Goal: Check status: Check status

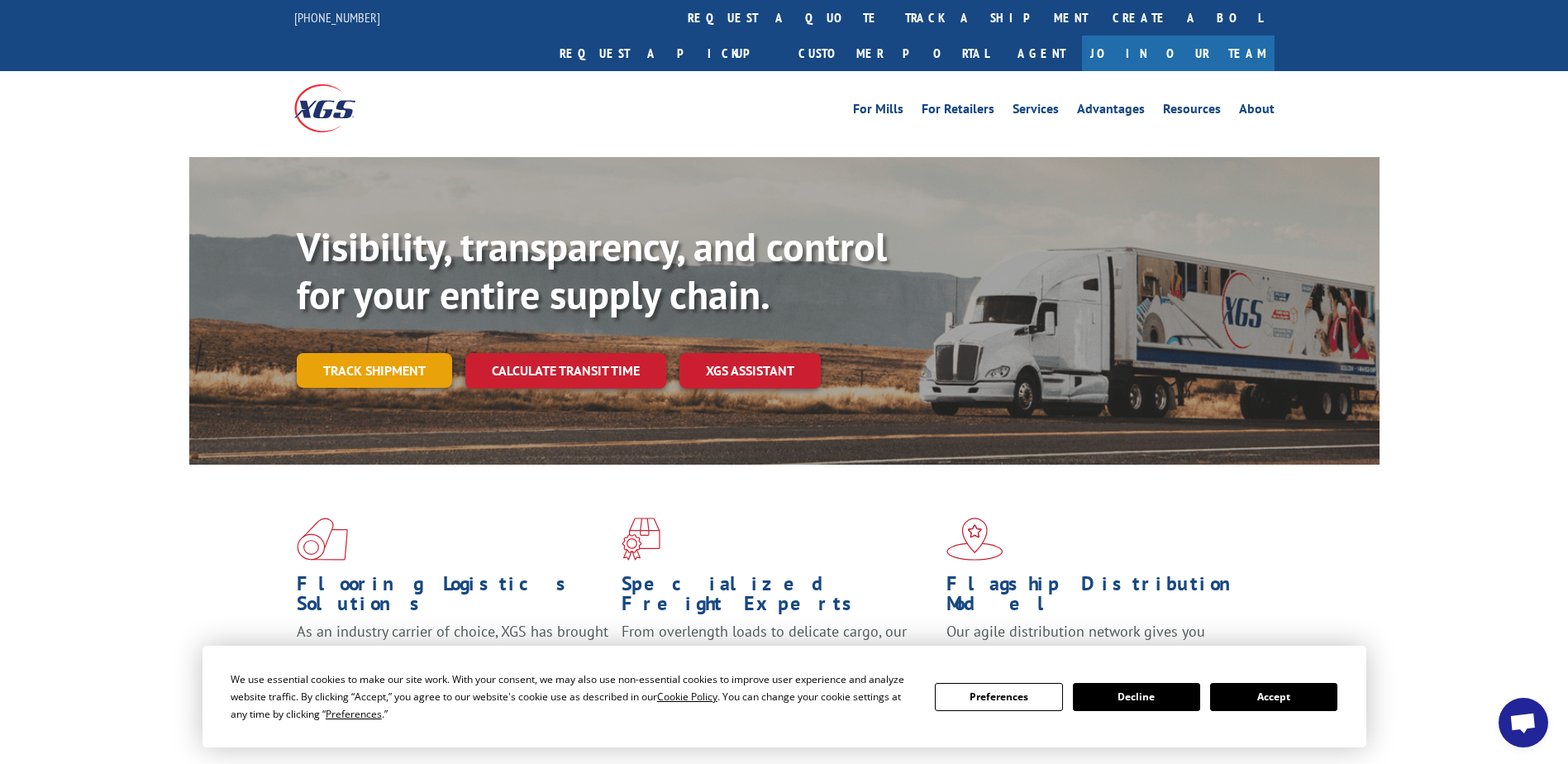
click at [405, 353] on link "Track shipment" at bounding box center [375, 370] width 156 height 35
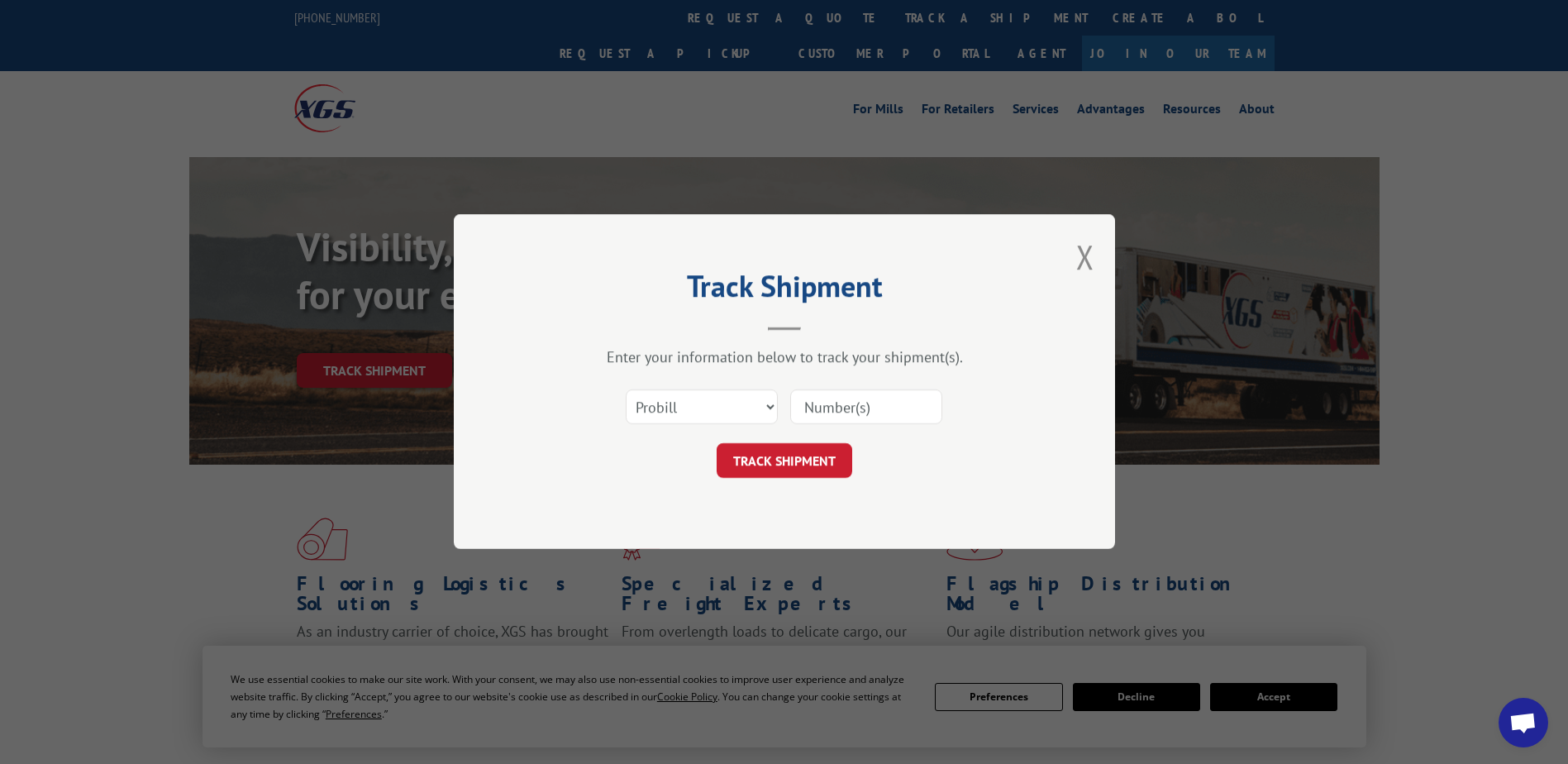
drag, startPoint x: 860, startPoint y: 407, endPoint x: 854, endPoint y: 412, distance: 7.8
click at [859, 408] on input at bounding box center [866, 407] width 152 height 35
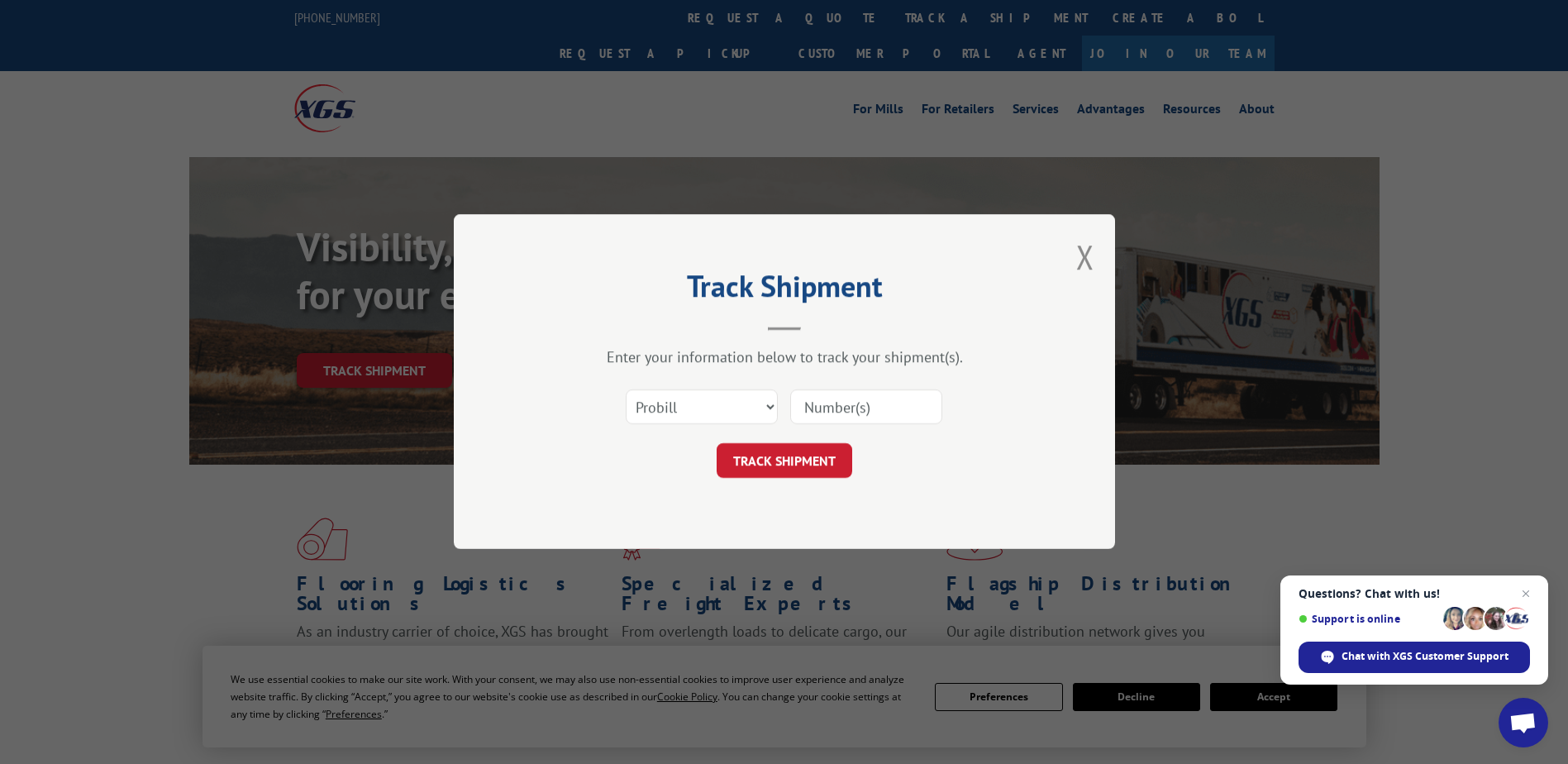
paste input "888929683"
type input "888929683"
click at [809, 452] on button "TRACK SHIPMENT" at bounding box center [785, 461] width 135 height 35
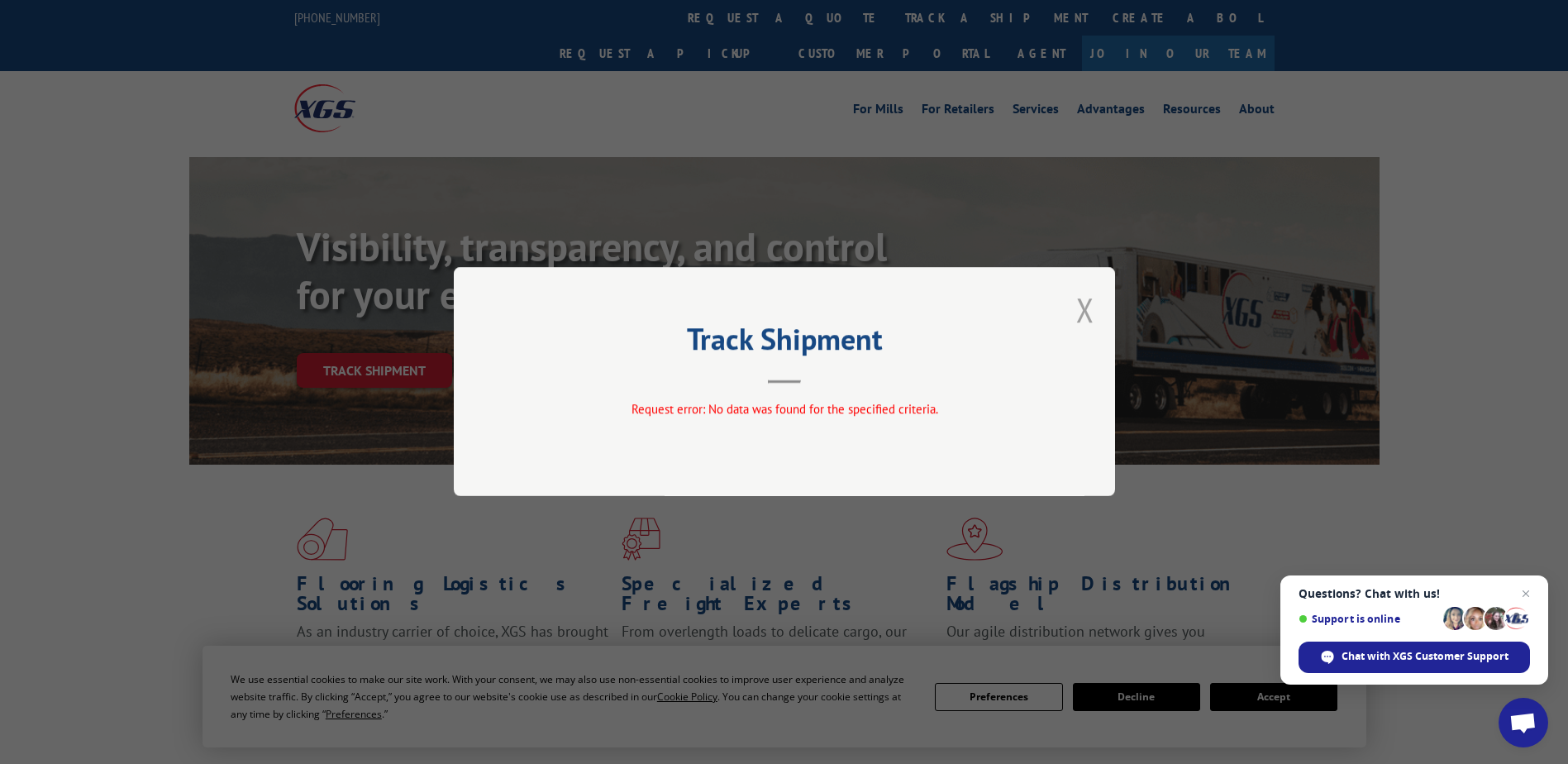
click at [1079, 305] on button "Close modal" at bounding box center [1085, 310] width 18 height 44
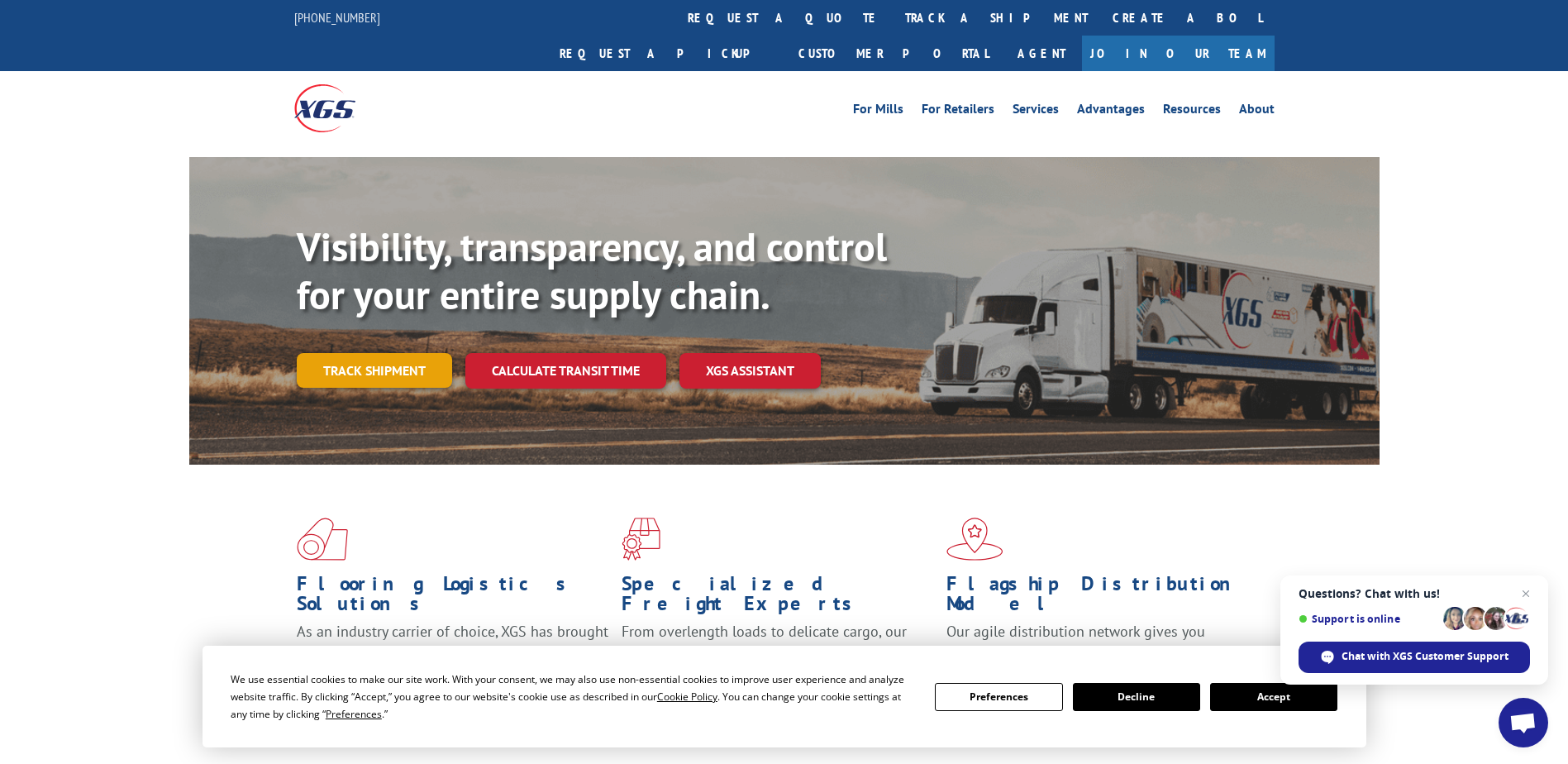
click at [383, 353] on link "Track shipment" at bounding box center [375, 370] width 156 height 35
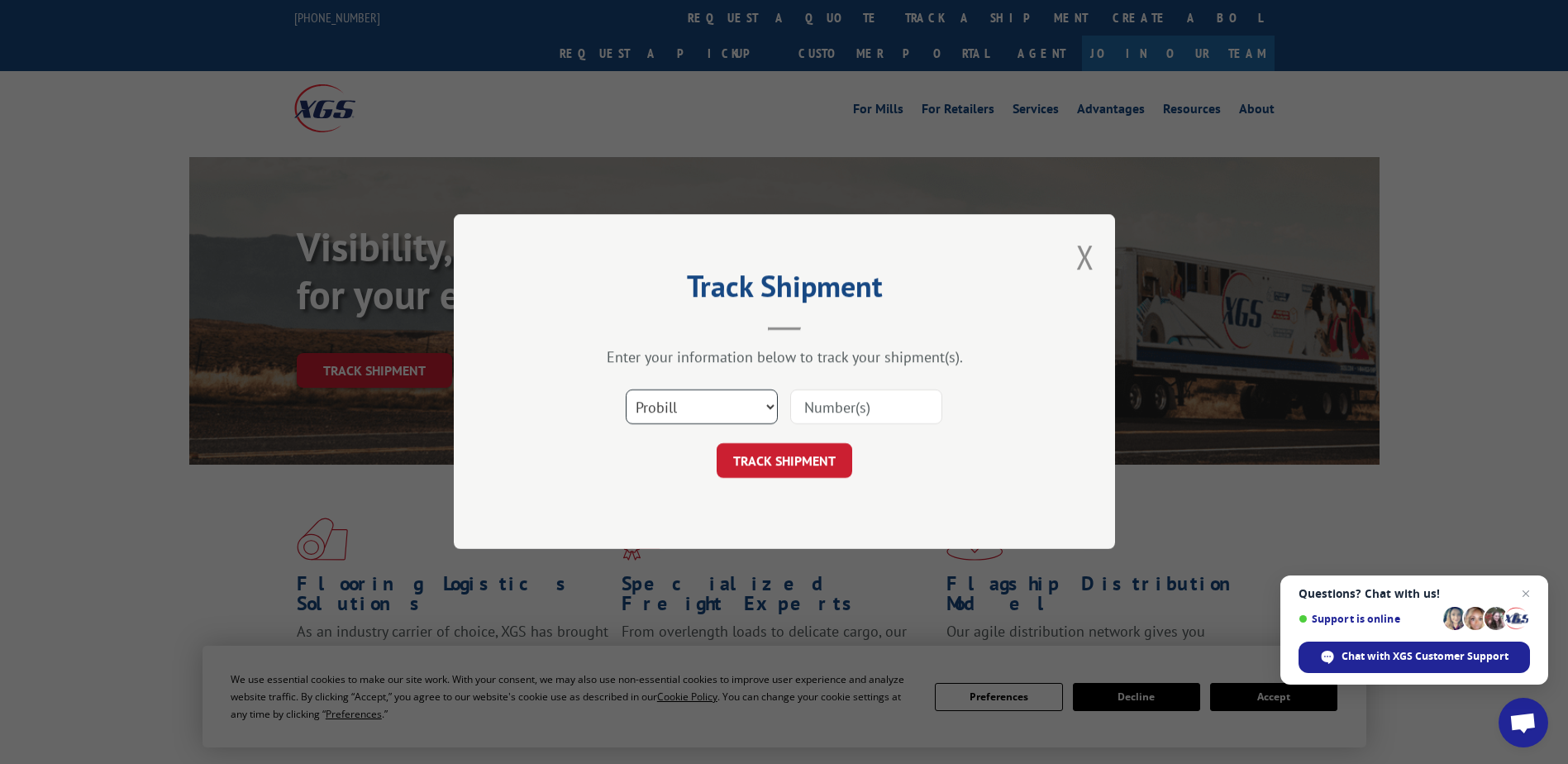
drag, startPoint x: 719, startPoint y: 410, endPoint x: 704, endPoint y: 422, distance: 19.2
click at [717, 410] on select "Select category... Probill BOL PO" at bounding box center [702, 407] width 152 height 35
select select "bol"
click at [626, 390] on select "Select category... Probill BOL PO" at bounding box center [702, 407] width 152 height 35
drag, startPoint x: 853, startPoint y: 413, endPoint x: 820, endPoint y: 411, distance: 33.1
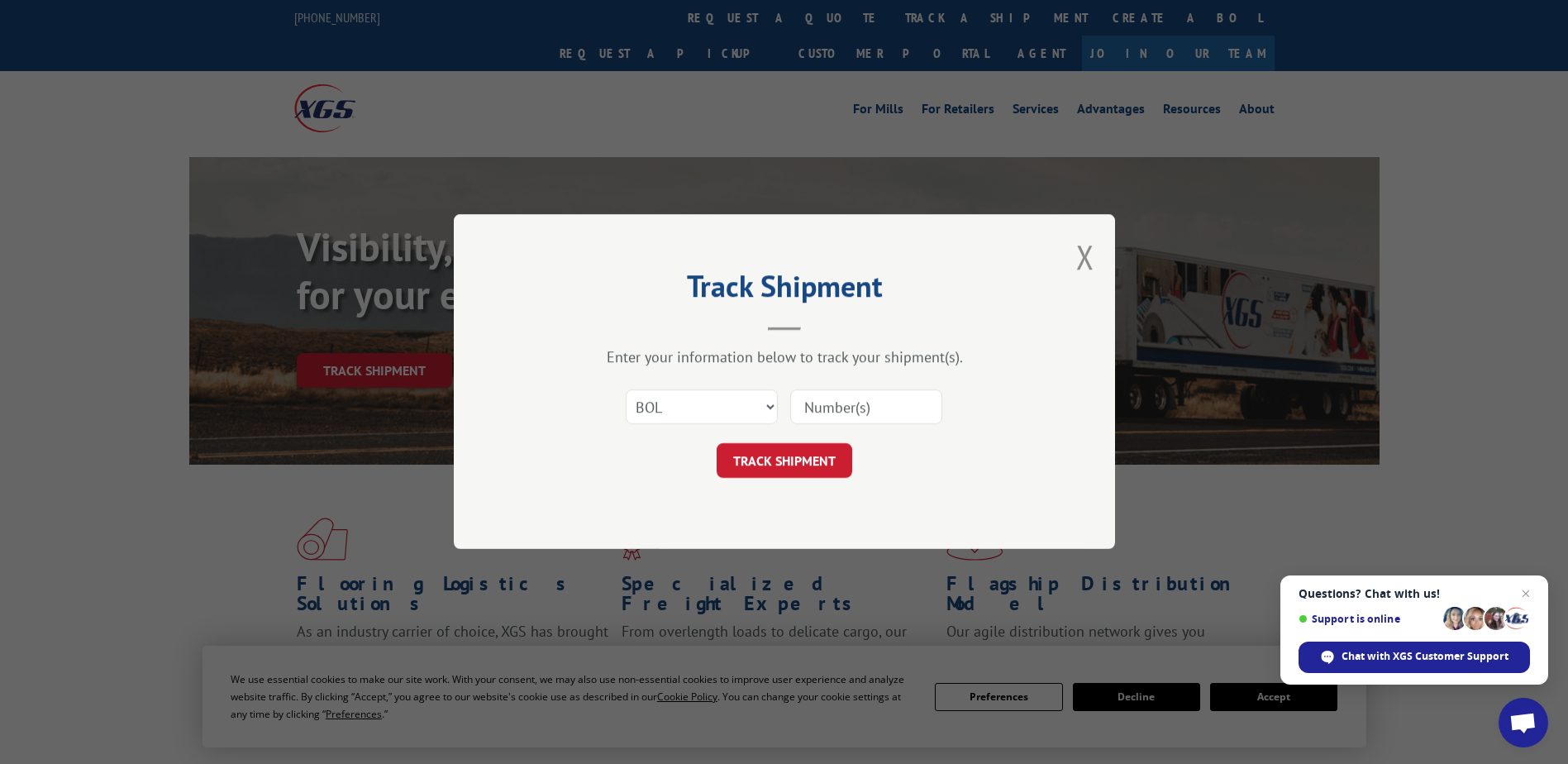
click at [853, 413] on input at bounding box center [866, 407] width 152 height 35
paste input "888929683"
type input "888929683"
click at [774, 455] on button "TRACK SHIPMENT" at bounding box center [785, 461] width 135 height 35
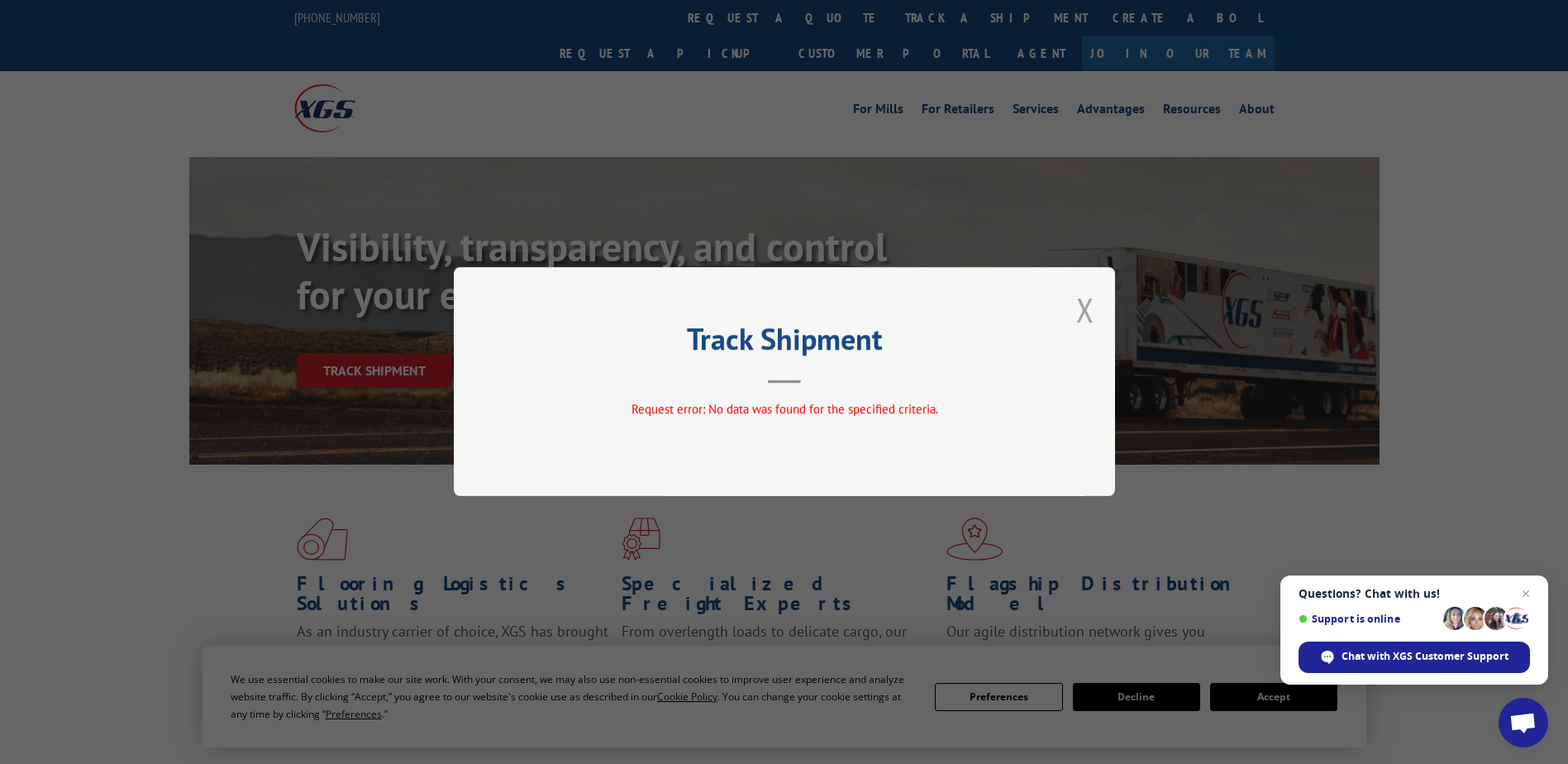
click at [1084, 308] on button "Close modal" at bounding box center [1085, 310] width 18 height 44
